Goal: Information Seeking & Learning: Learn about a topic

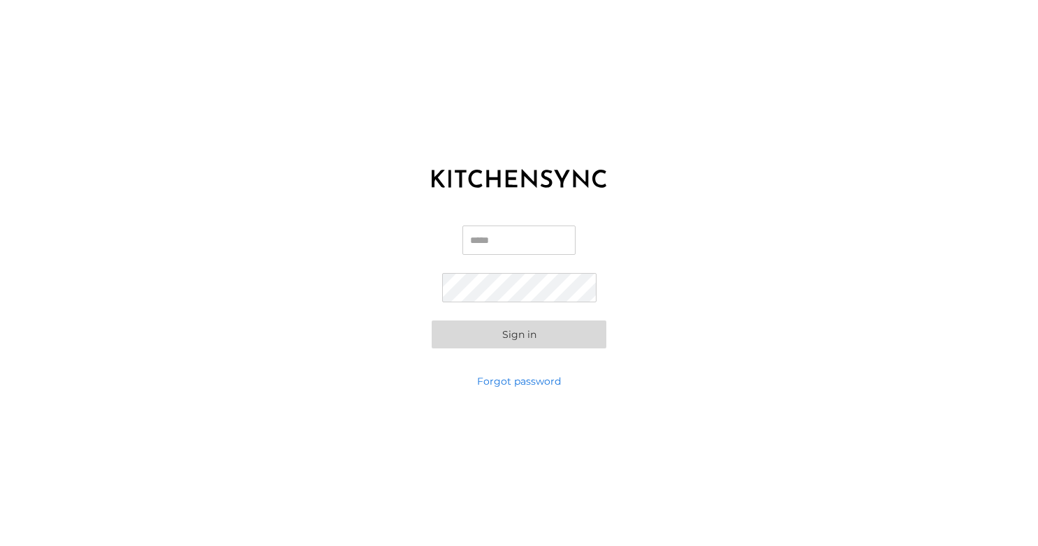
type input "**********"
click at [538, 332] on button "Sign in" at bounding box center [519, 335] width 175 height 28
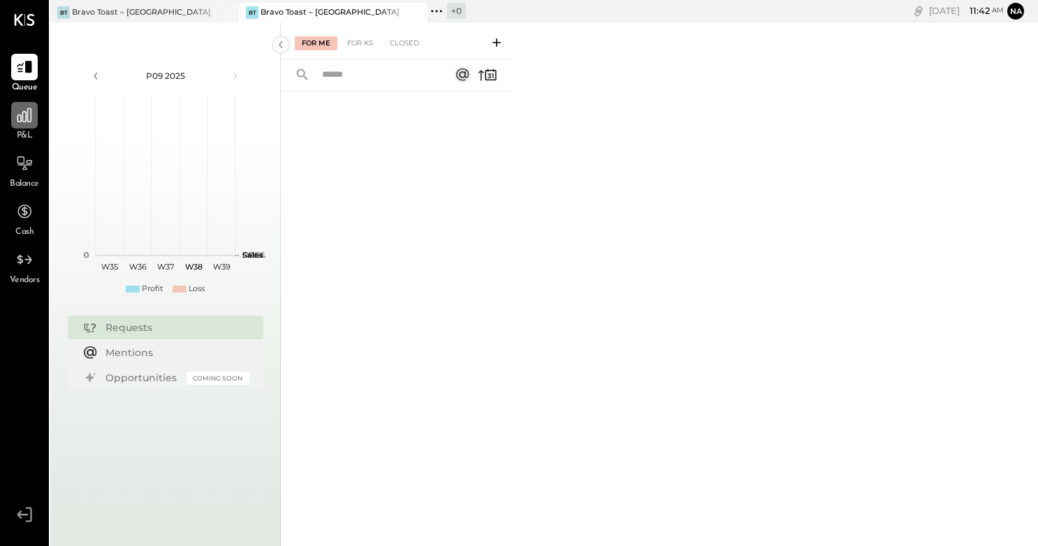
click at [31, 128] on div at bounding box center [24, 115] width 27 height 27
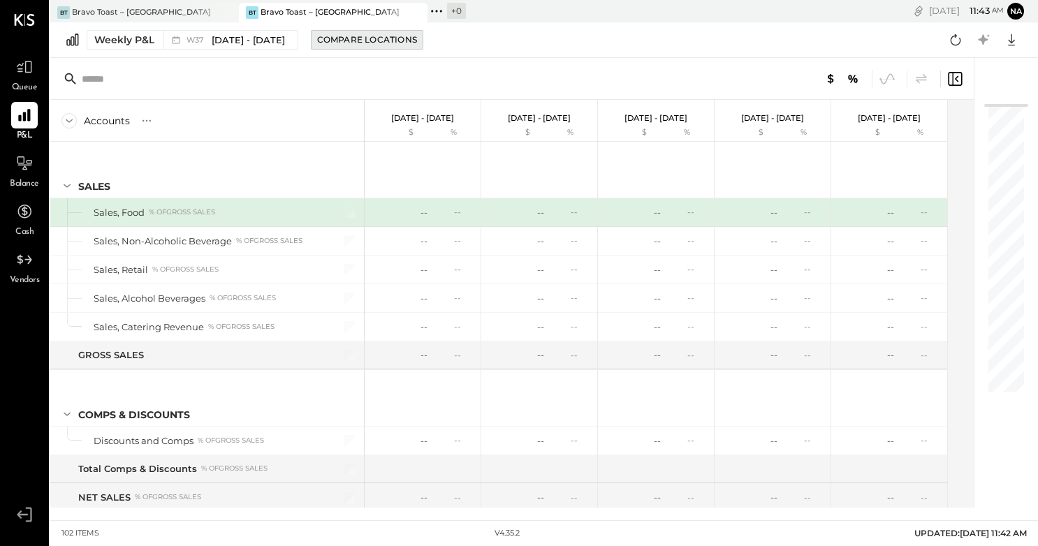
click at [323, 39] on div "Compare Locations" at bounding box center [367, 40] width 100 height 12
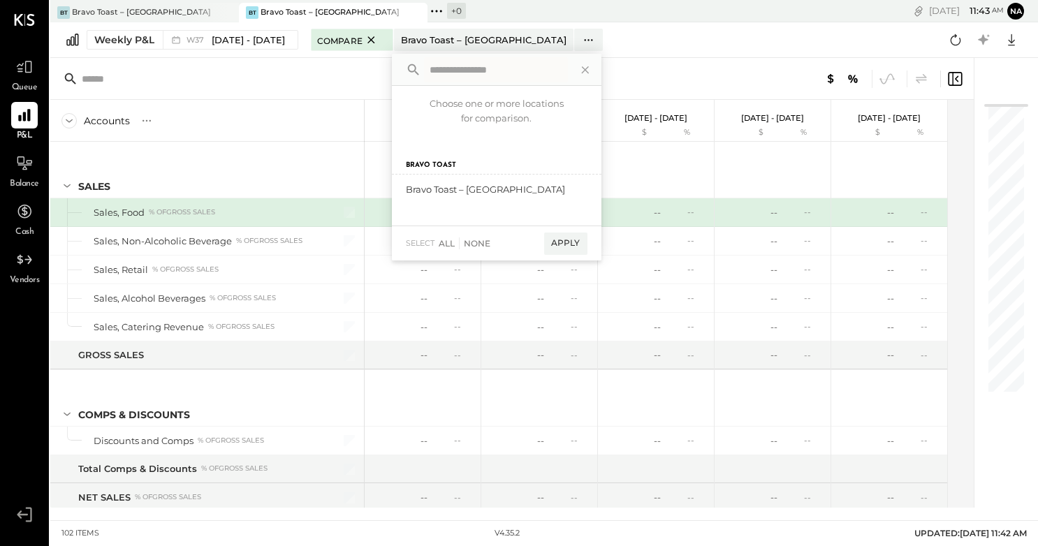
click at [323, 39] on span "Compare" at bounding box center [339, 40] width 45 height 14
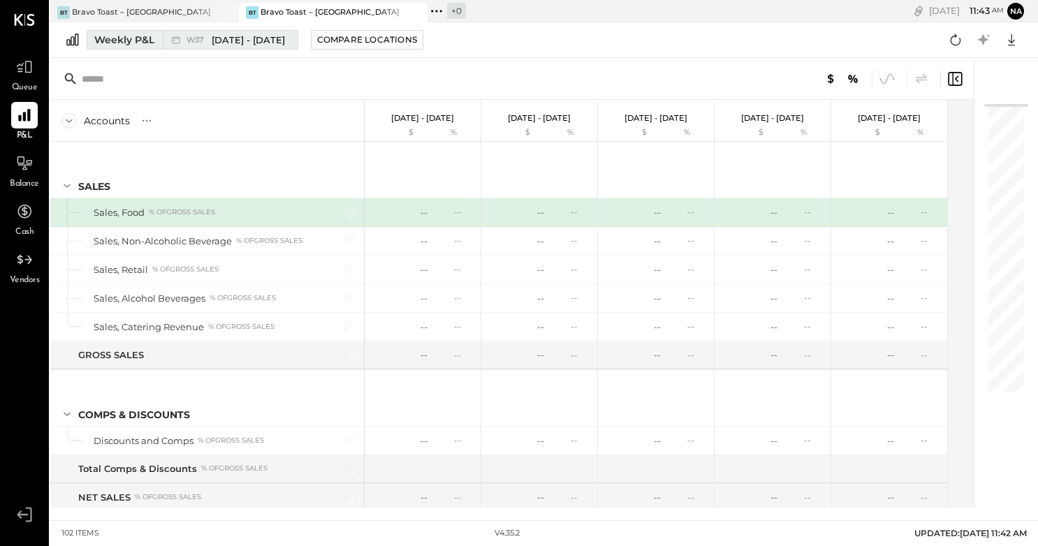
click at [242, 42] on span "[DATE] - [DATE]" at bounding box center [248, 40] width 73 height 13
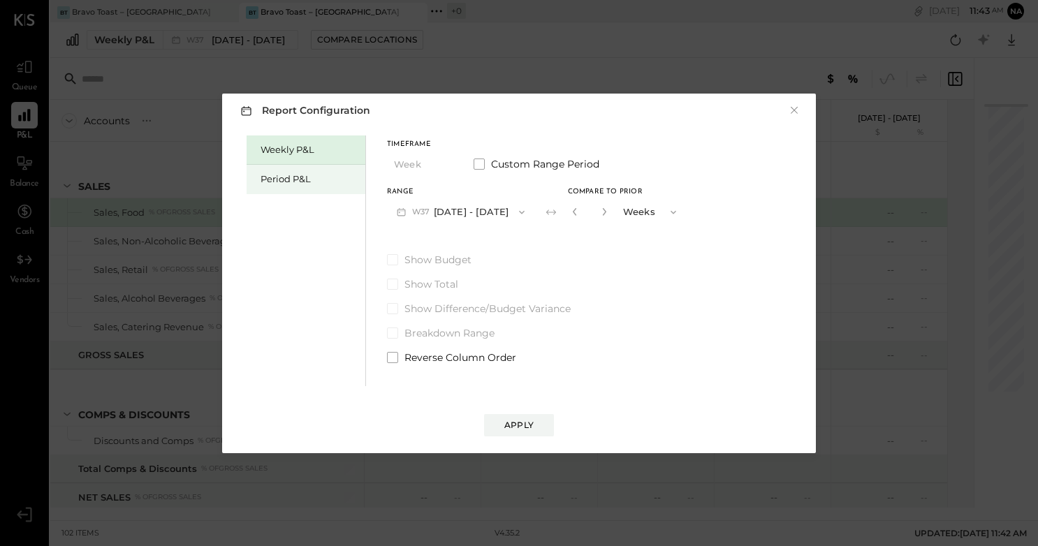
click at [280, 186] on div "Period P&L" at bounding box center [306, 179] width 119 height 29
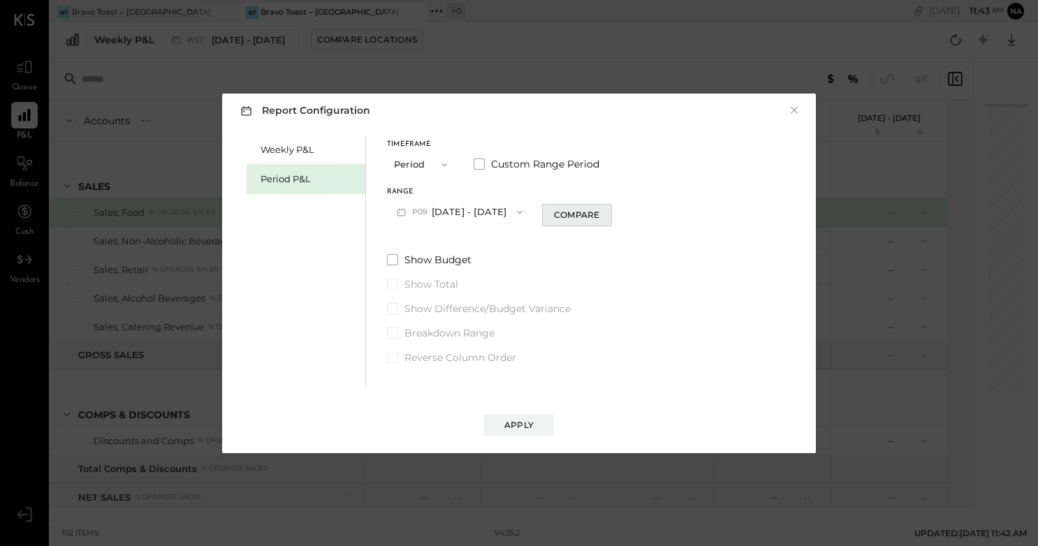
click at [595, 205] on button "Compare" at bounding box center [577, 215] width 70 height 22
click at [607, 210] on icon "button" at bounding box center [602, 212] width 8 height 8
type input "*"
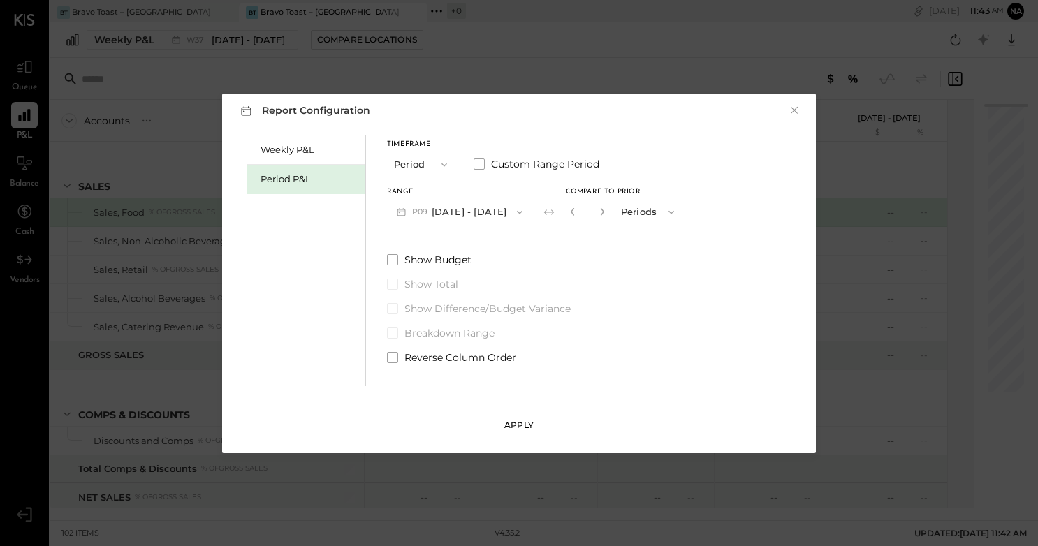
click at [533, 427] on div "Apply" at bounding box center [519, 425] width 29 height 12
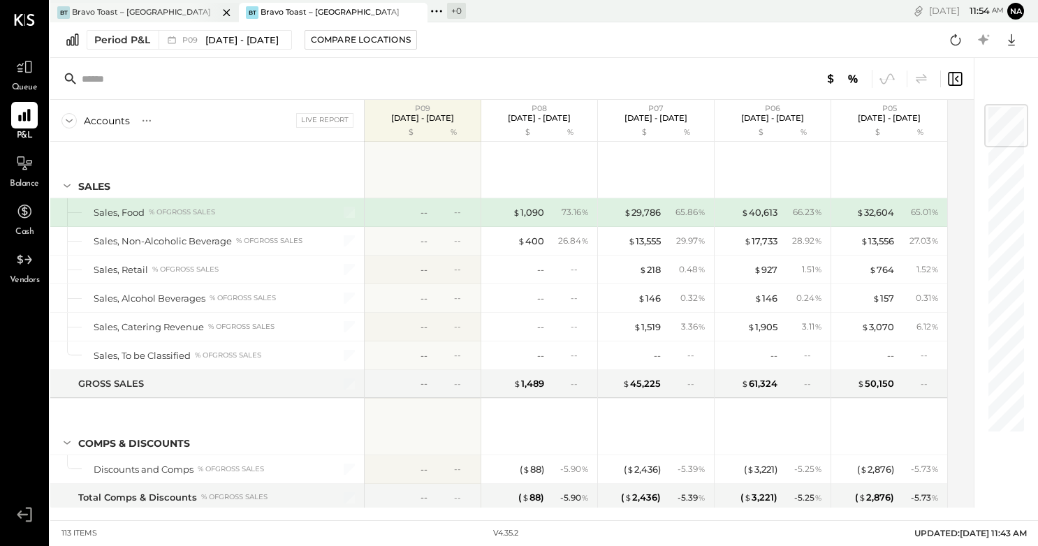
click at [147, 10] on div "Bravo Toast – [GEOGRAPHIC_DATA]" at bounding box center [141, 12] width 139 height 11
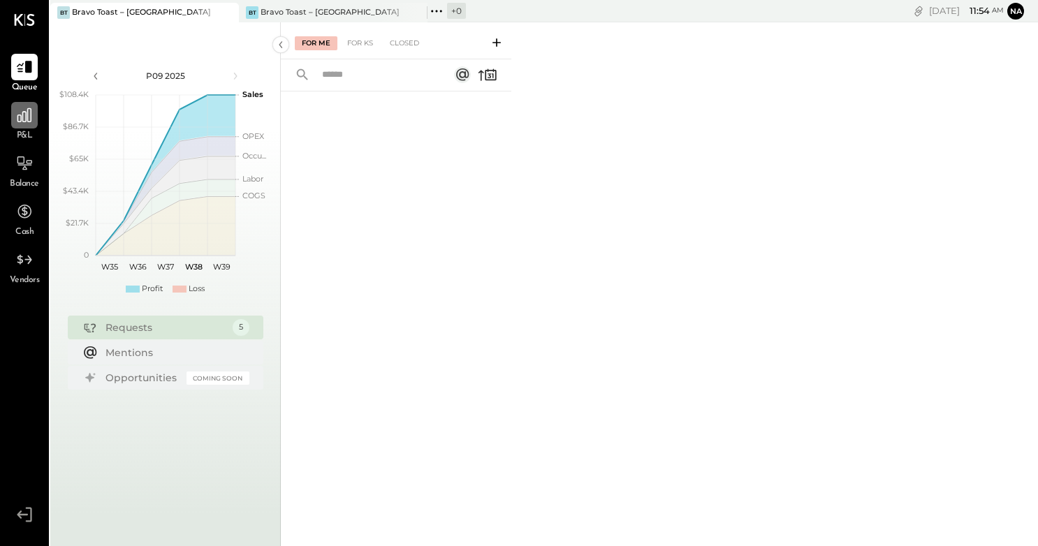
click at [26, 116] on icon at bounding box center [24, 115] width 14 height 14
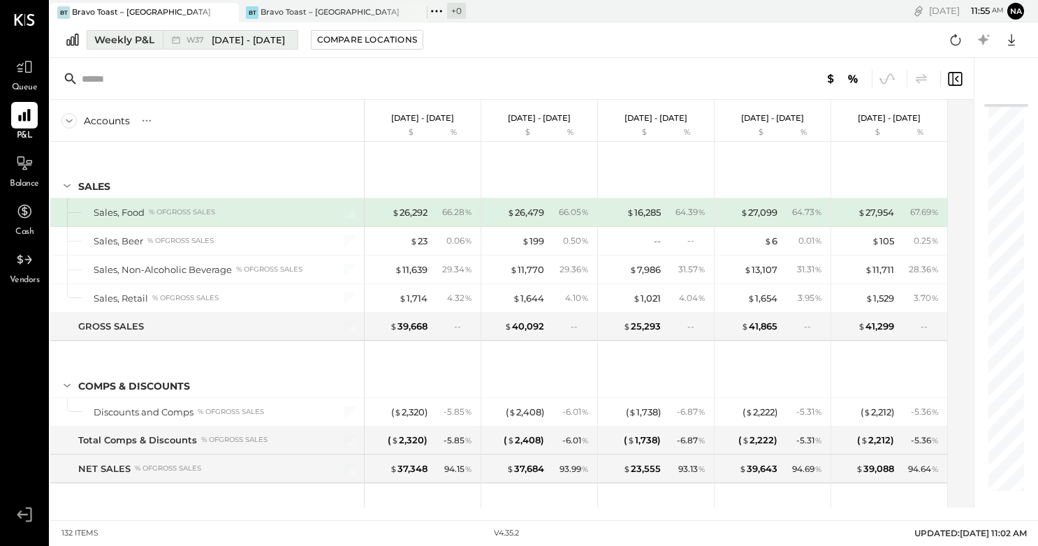
click at [249, 36] on span "[DATE] - [DATE]" at bounding box center [248, 40] width 73 height 13
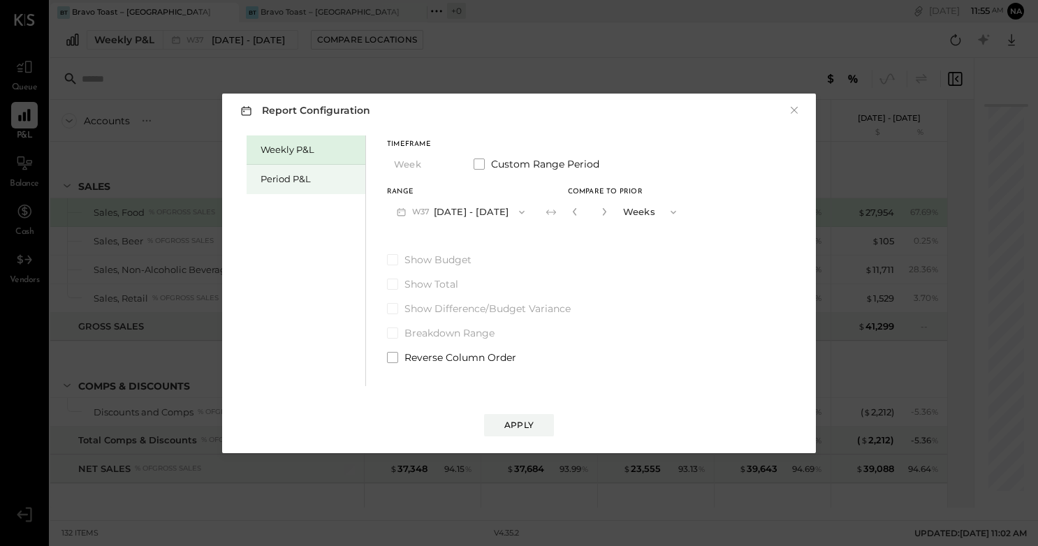
click at [301, 177] on div "Period P&L" at bounding box center [310, 179] width 98 height 13
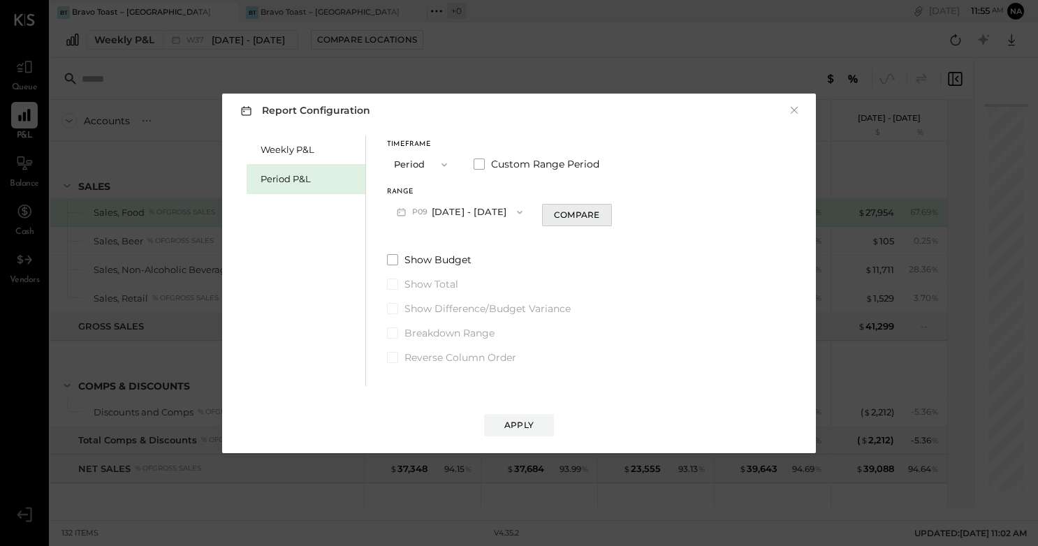
click at [584, 213] on div "Compare" at bounding box center [576, 215] width 45 height 12
click at [607, 213] on icon "button" at bounding box center [602, 212] width 8 height 8
type input "*"
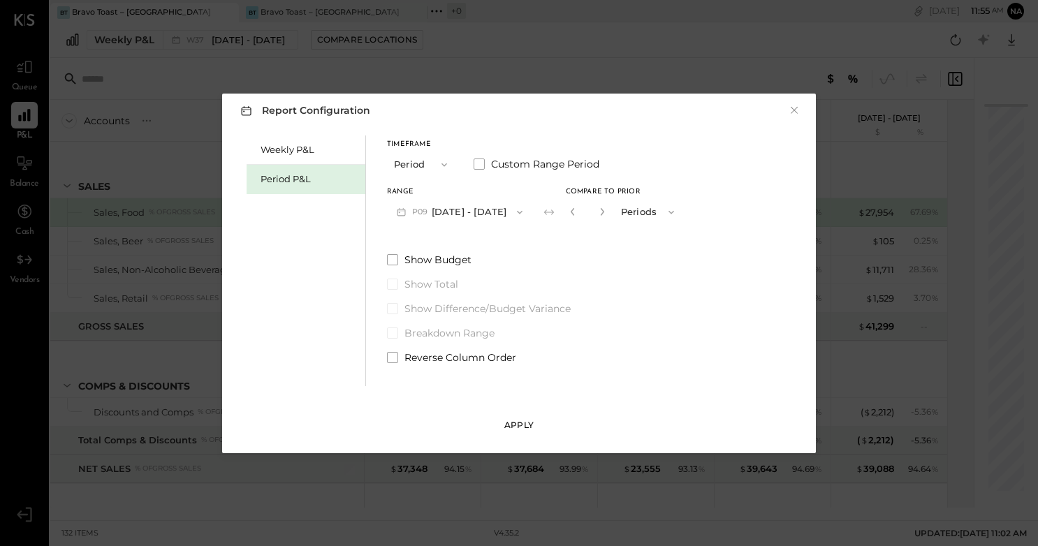
click at [528, 427] on div "Apply" at bounding box center [519, 425] width 29 height 12
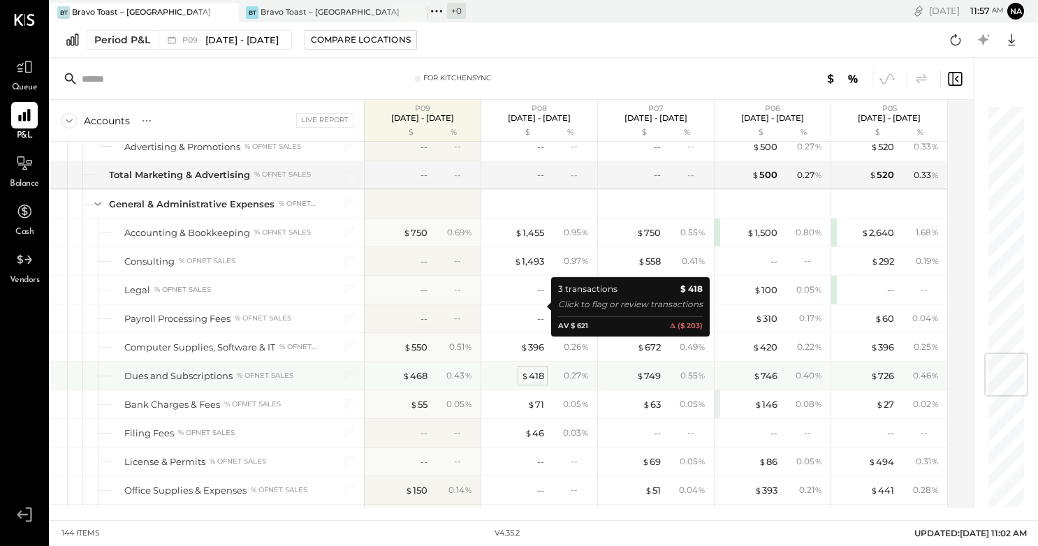
scroll to position [2089, 0]
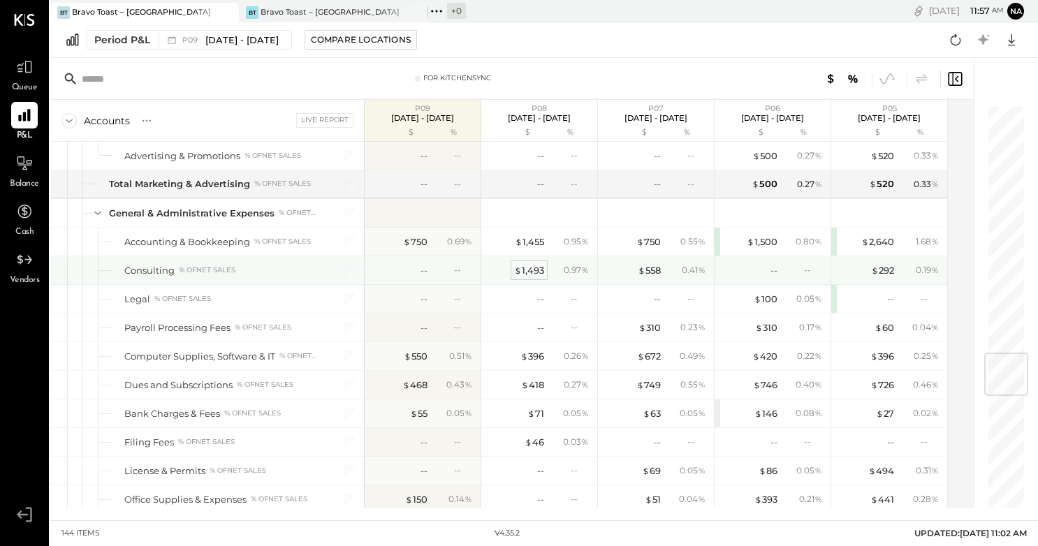
click at [528, 274] on div "$ 1,493" at bounding box center [529, 270] width 30 height 13
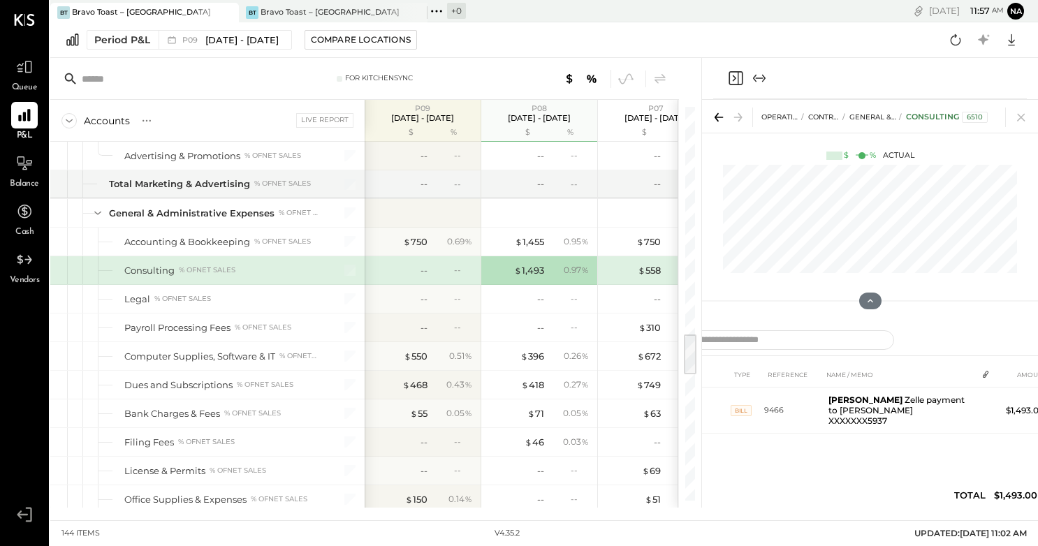
click at [558, 274] on div "0.97 %" at bounding box center [570, 270] width 45 height 13
click at [1027, 116] on icon at bounding box center [1022, 118] width 20 height 20
